Goal: Check status: Check status

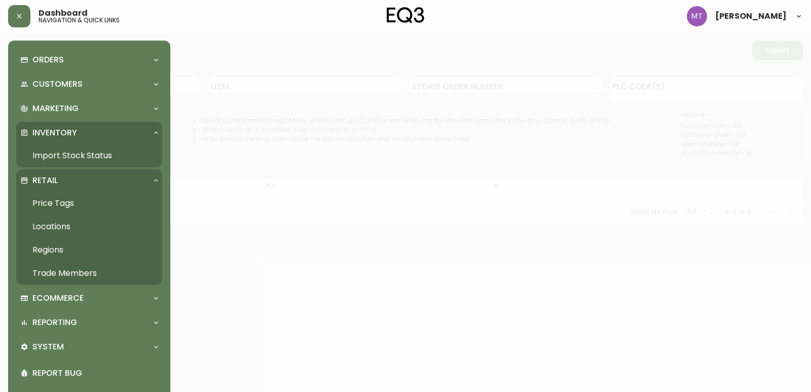
click at [43, 61] on p "Orders" at bounding box center [47, 59] width 31 height 11
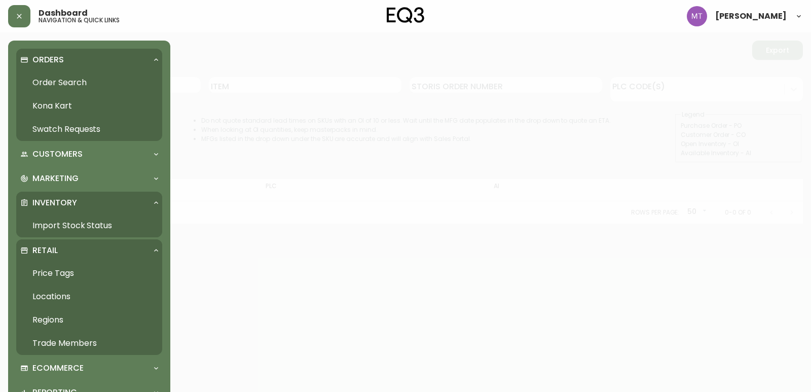
click at [76, 76] on link "Order Search" at bounding box center [89, 82] width 146 height 23
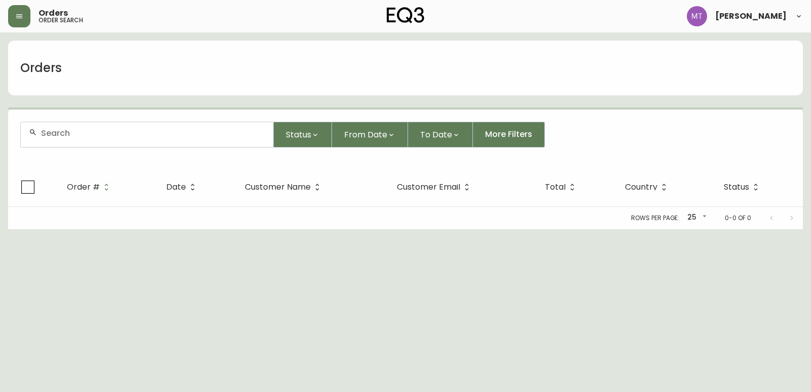
click at [104, 132] on input "text" at bounding box center [153, 133] width 224 height 10
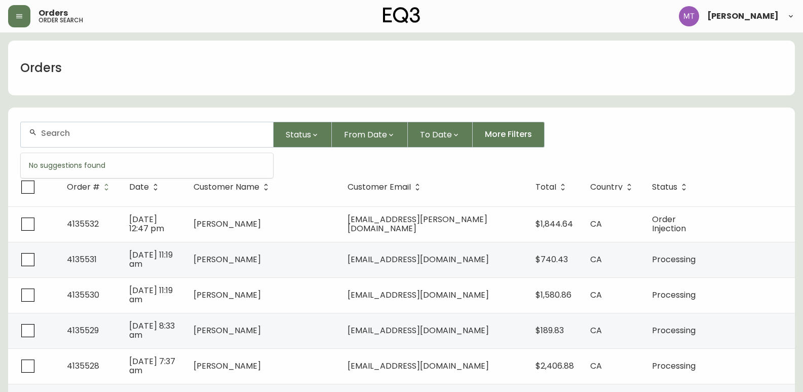
paste input "4134775"
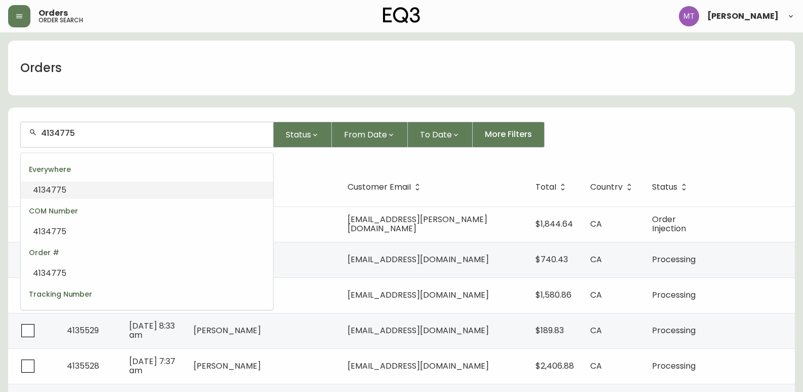
click at [90, 192] on li "4134775" at bounding box center [147, 189] width 252 height 17
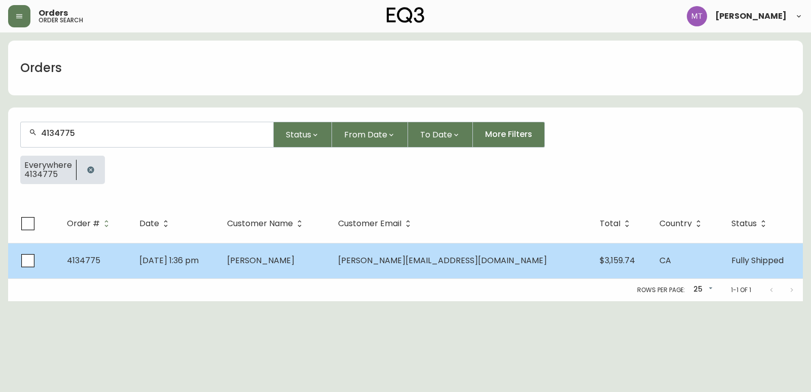
type input "4134775"
click at [292, 266] on td "[PERSON_NAME]" at bounding box center [274, 260] width 111 height 35
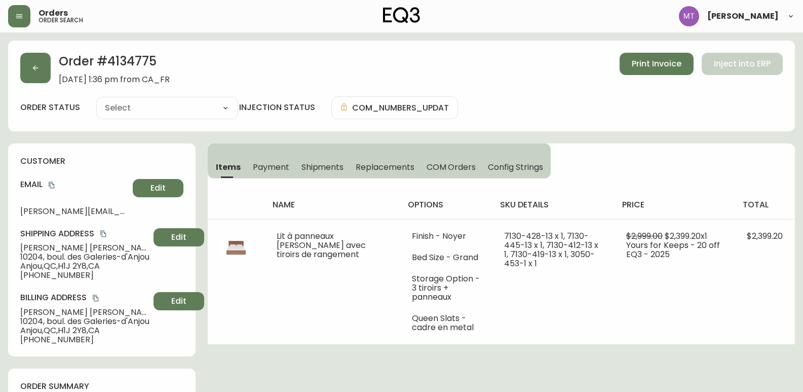
type input "Fully Shipped"
select select "FULLY_SHIPPED"
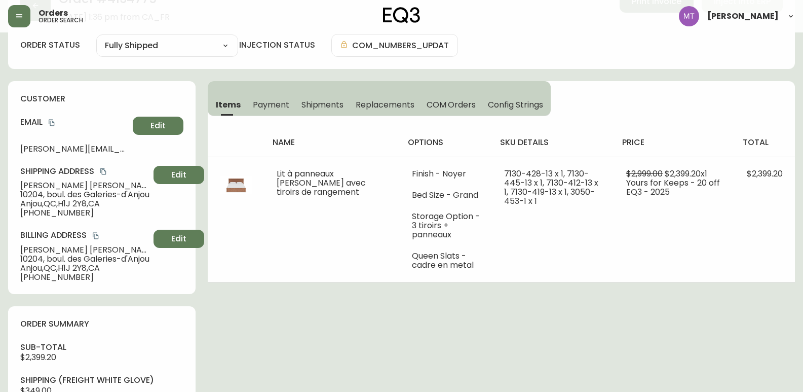
scroll to position [51, 0]
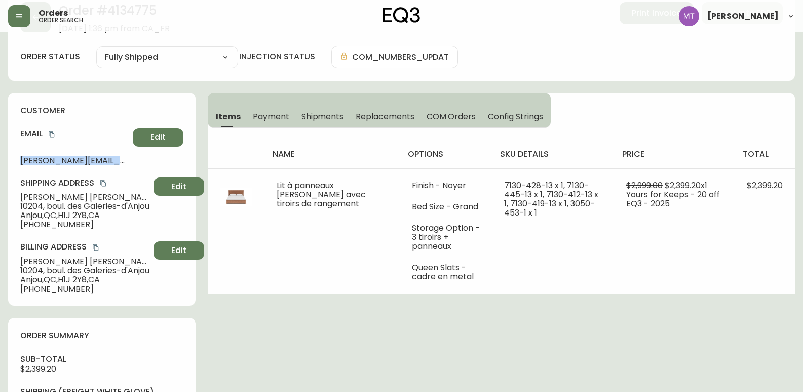
drag, startPoint x: 20, startPoint y: 160, endPoint x: 131, endPoint y: 163, distance: 111.0
click at [131, 163] on div "Email [PERSON_NAME][EMAIL_ADDRESS][DOMAIN_NAME] Edit" at bounding box center [101, 146] width 163 height 36
copy span "[PERSON_NAME][EMAIL_ADDRESS][DOMAIN_NAME]"
click at [321, 117] on span "Shipments" at bounding box center [322, 116] width 43 height 11
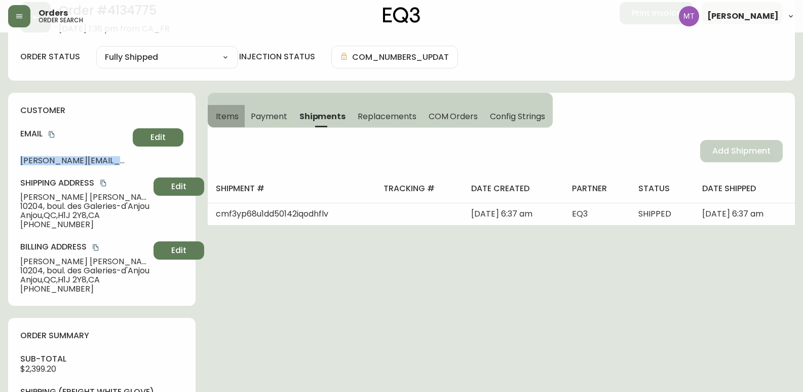
click at [223, 117] on span "Items" at bounding box center [227, 116] width 23 height 11
